Goal: Find specific page/section

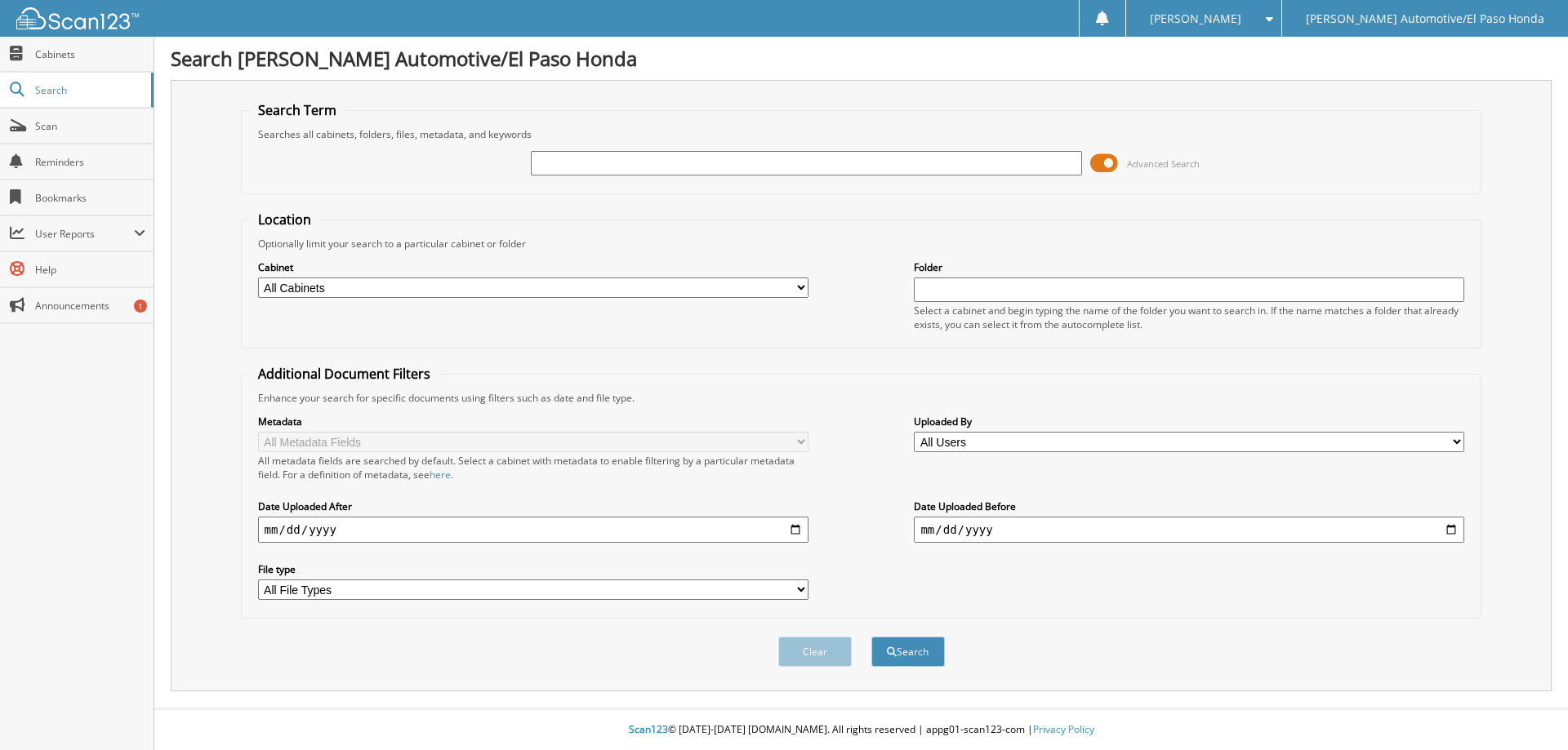
click at [572, 178] on div "Advanced Search" at bounding box center [862, 163] width 1223 height 44
click at [583, 159] on input "text" at bounding box center [805, 163] width 550 height 24
paste input "51904"
type input "51904"
click at [872, 637] on button "Search" at bounding box center [908, 652] width 73 height 30
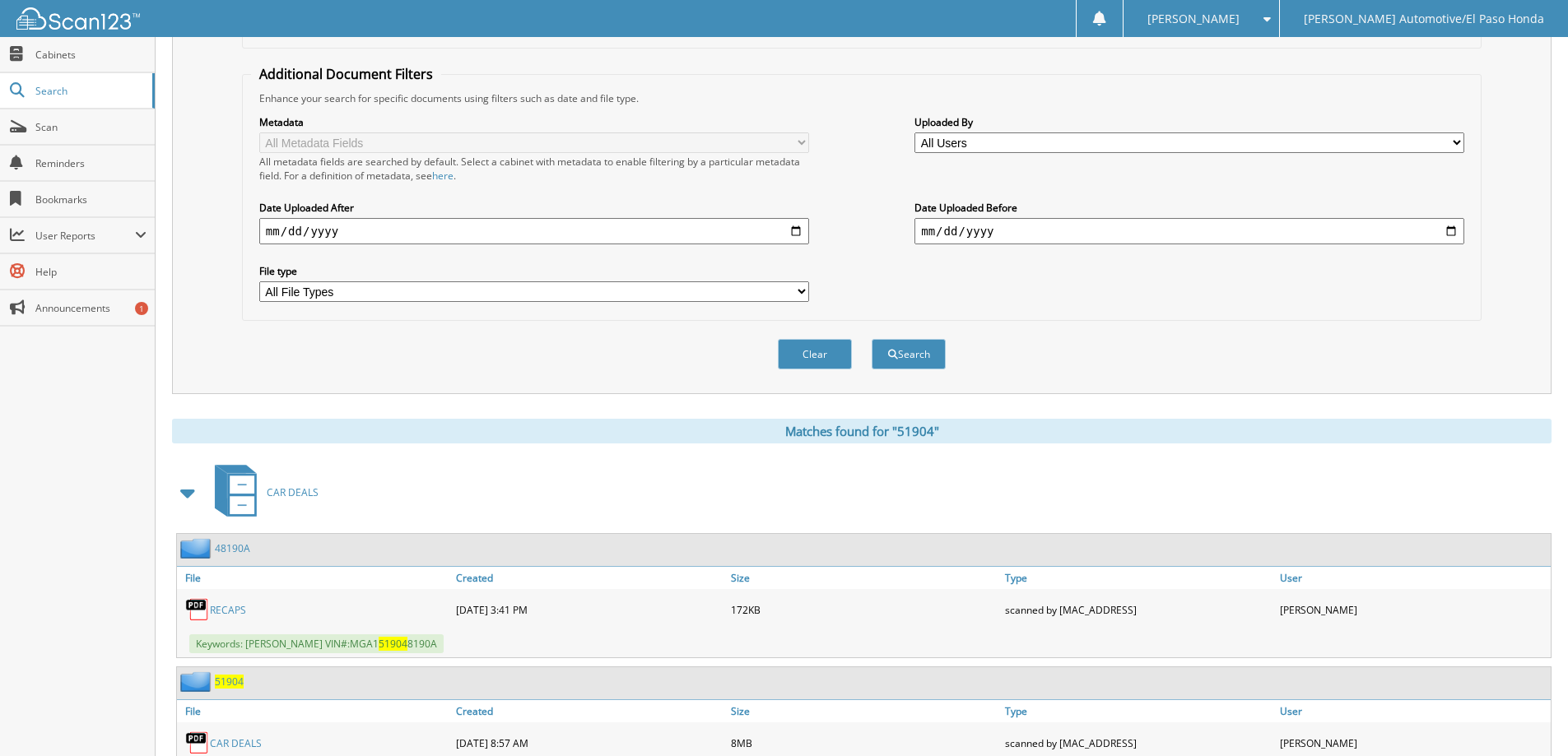
scroll to position [389, 0]
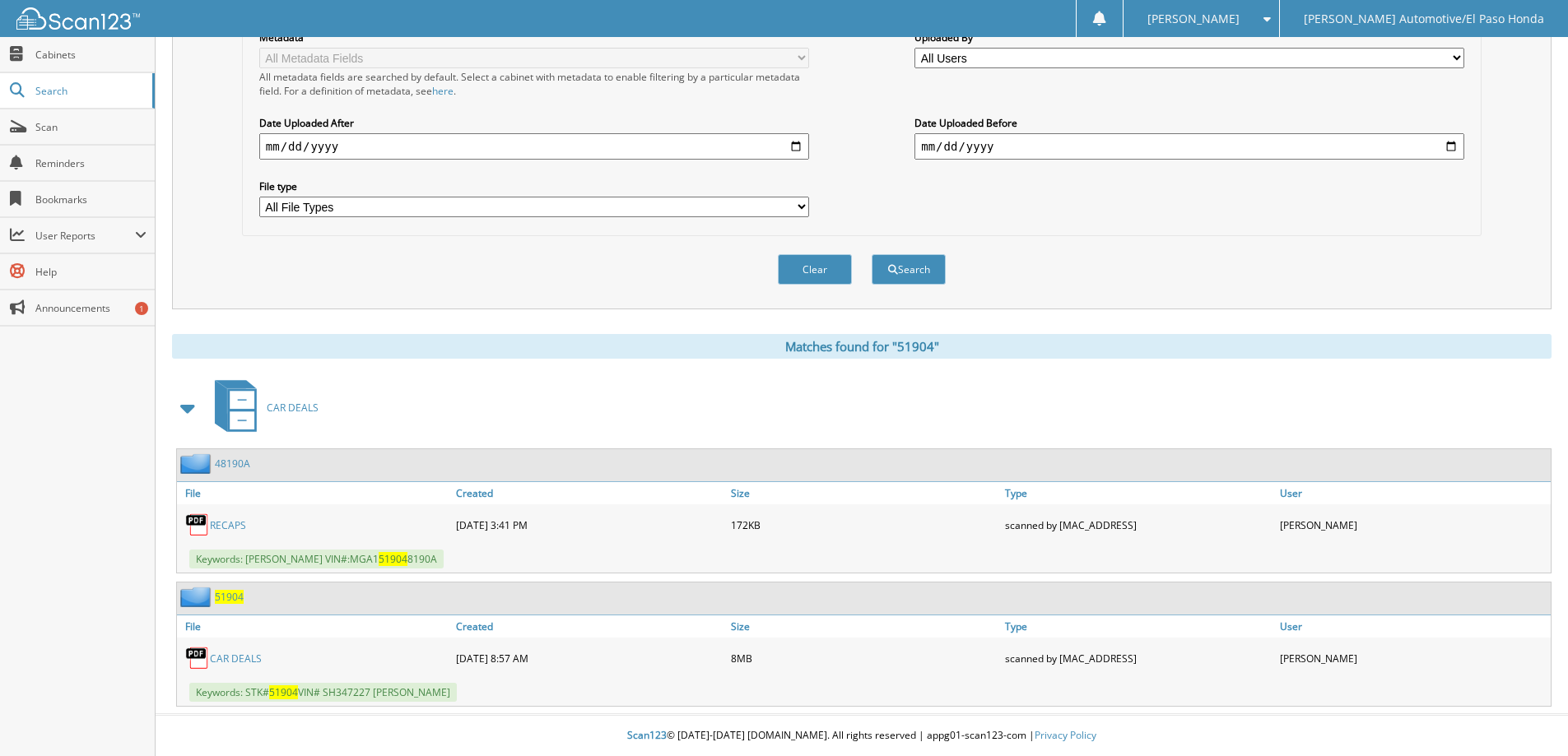
click at [243, 652] on link "CAR DEALS" at bounding box center [236, 659] width 52 height 14
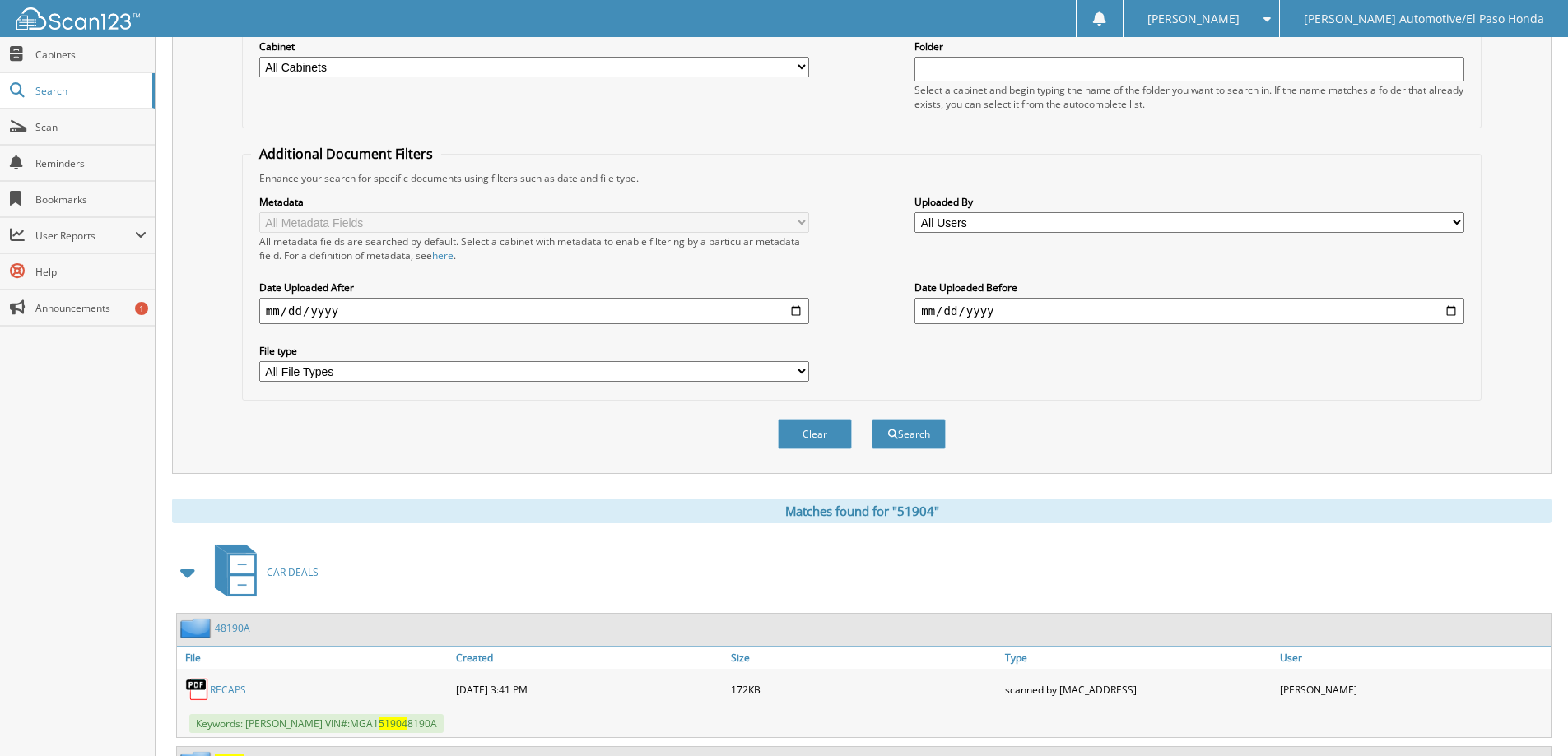
scroll to position [0, 0]
